Goal: Navigation & Orientation: Find specific page/section

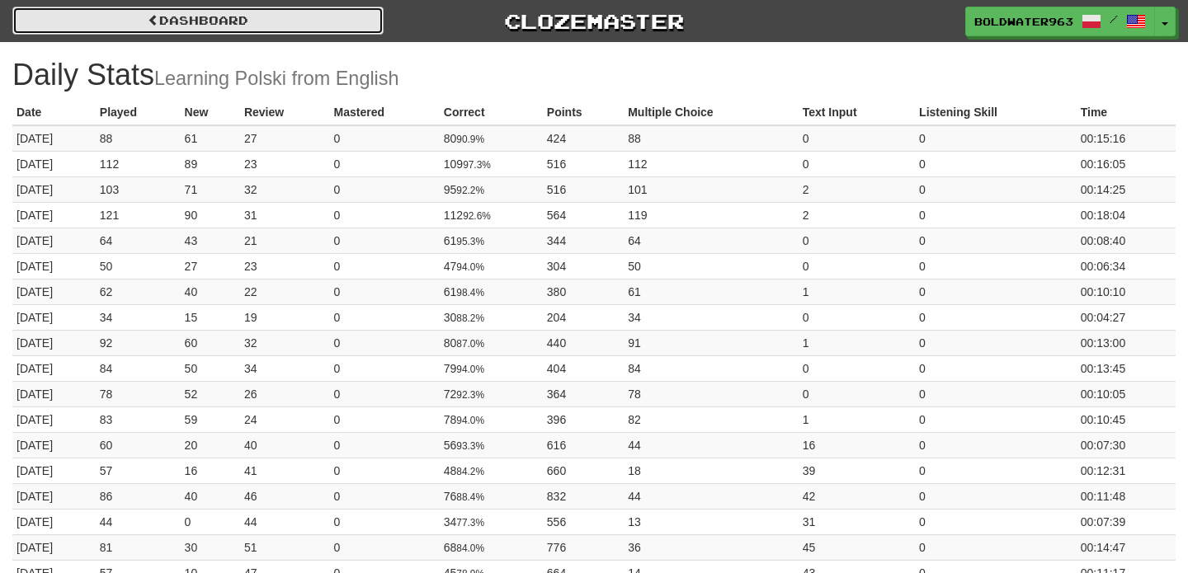
click at [270, 30] on link "Dashboard" at bounding box center [197, 21] width 371 height 28
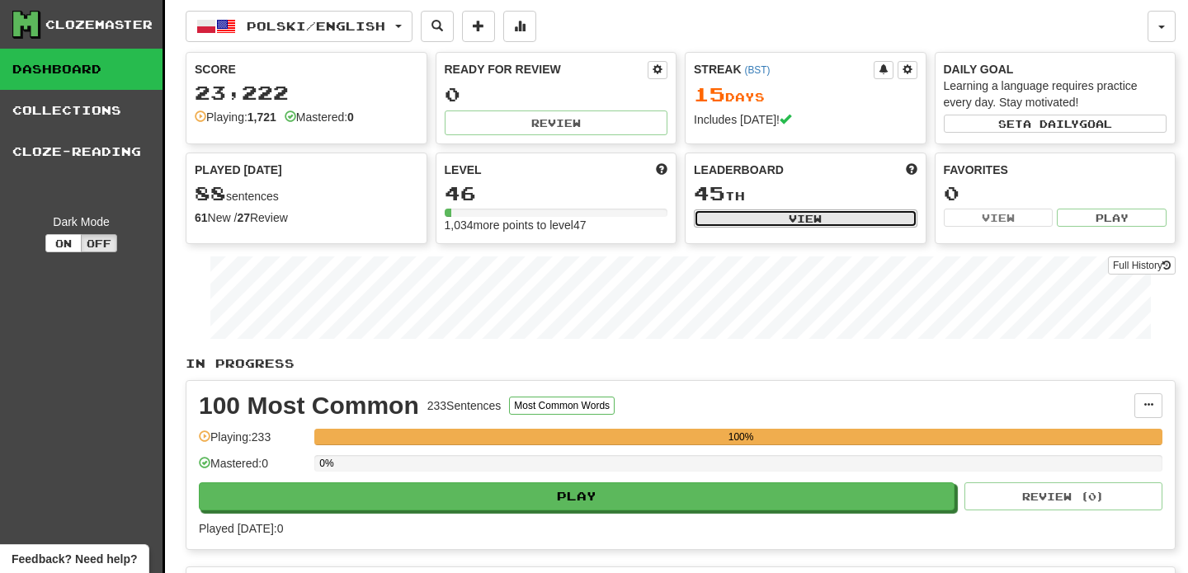
click at [785, 219] on button "View" at bounding box center [806, 219] width 224 height 18
select select "**********"
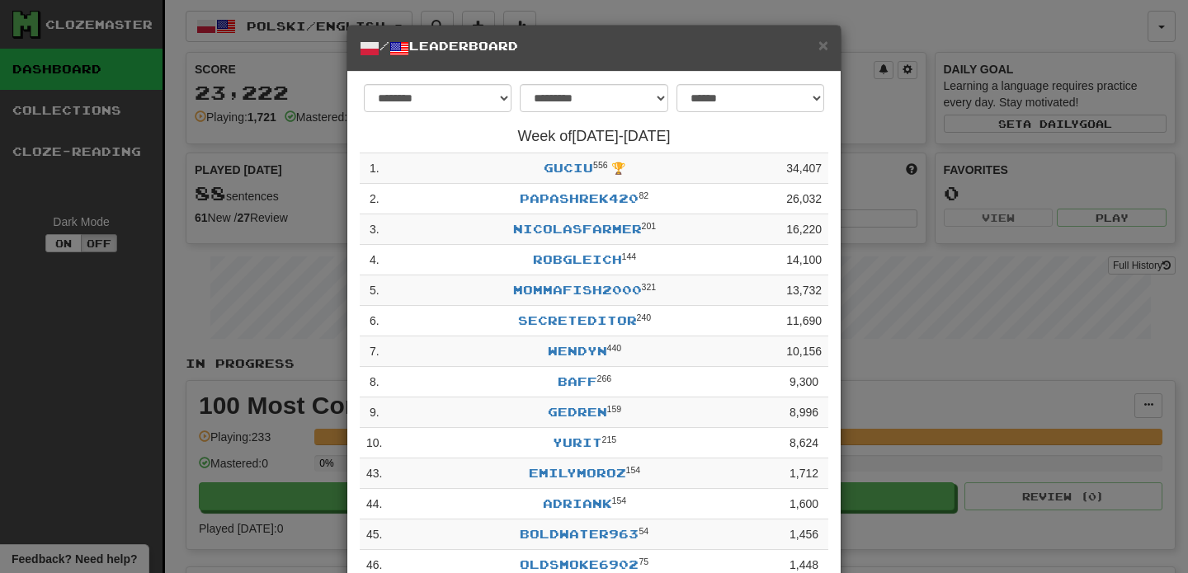
click at [859, 116] on div "**********" at bounding box center [594, 286] width 1188 height 573
